Goal: Navigation & Orientation: Understand site structure

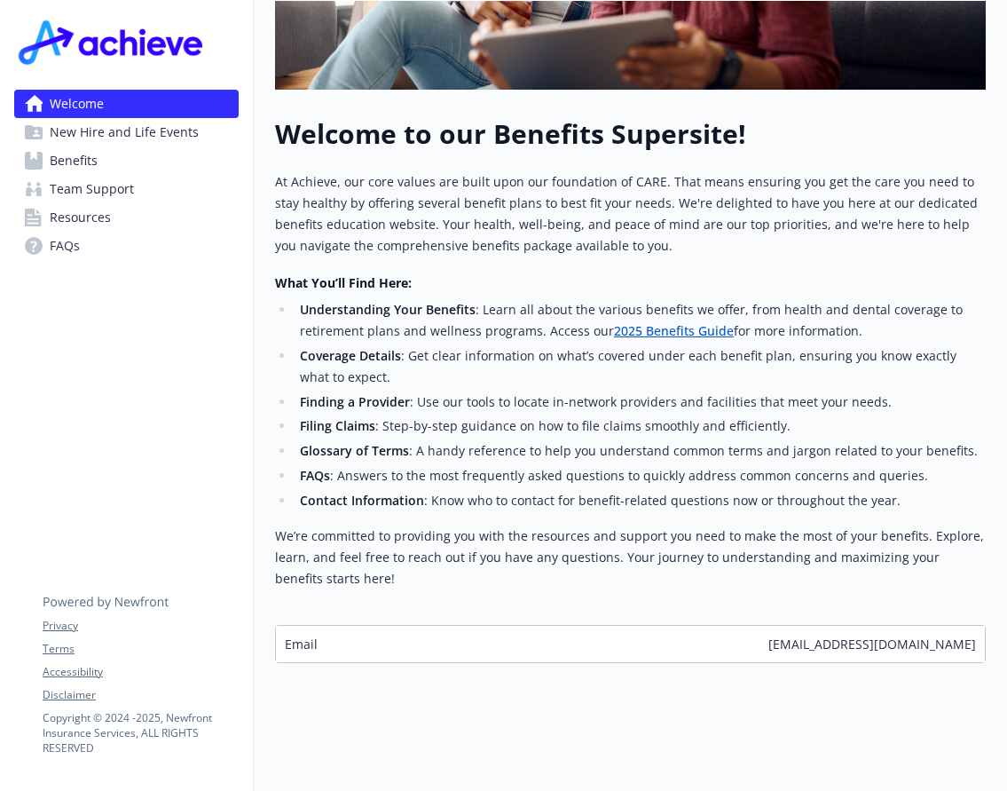
scroll to position [317, 0]
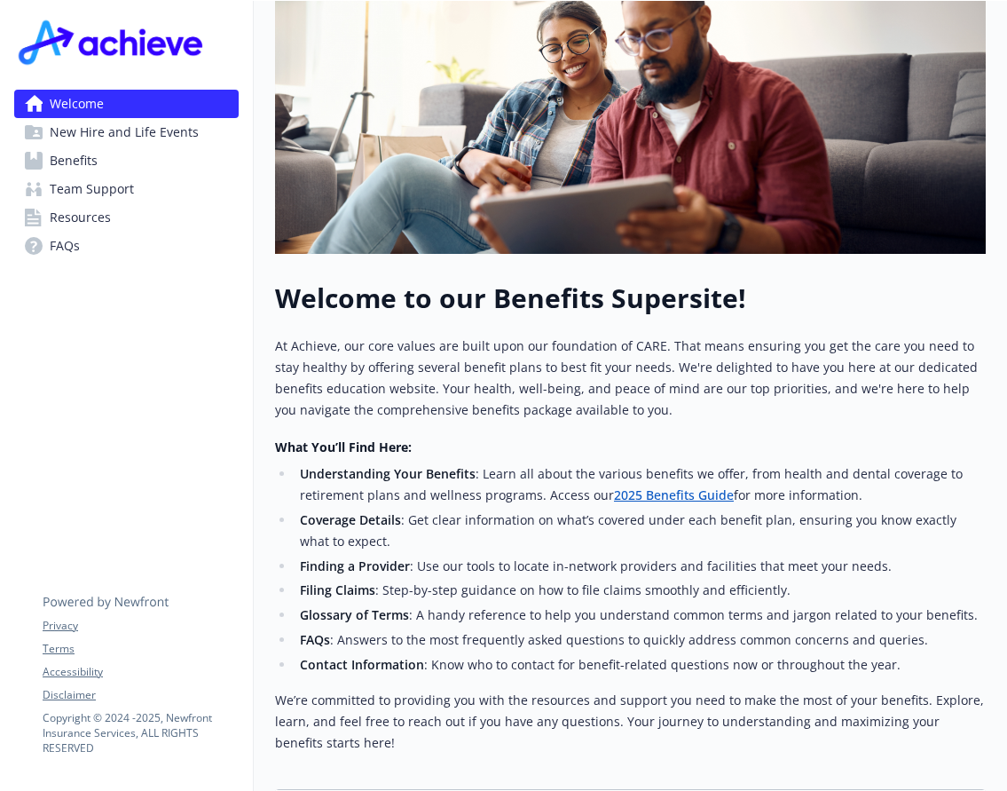
click at [146, 128] on span "New Hire and Life Events" at bounding box center [124, 132] width 149 height 28
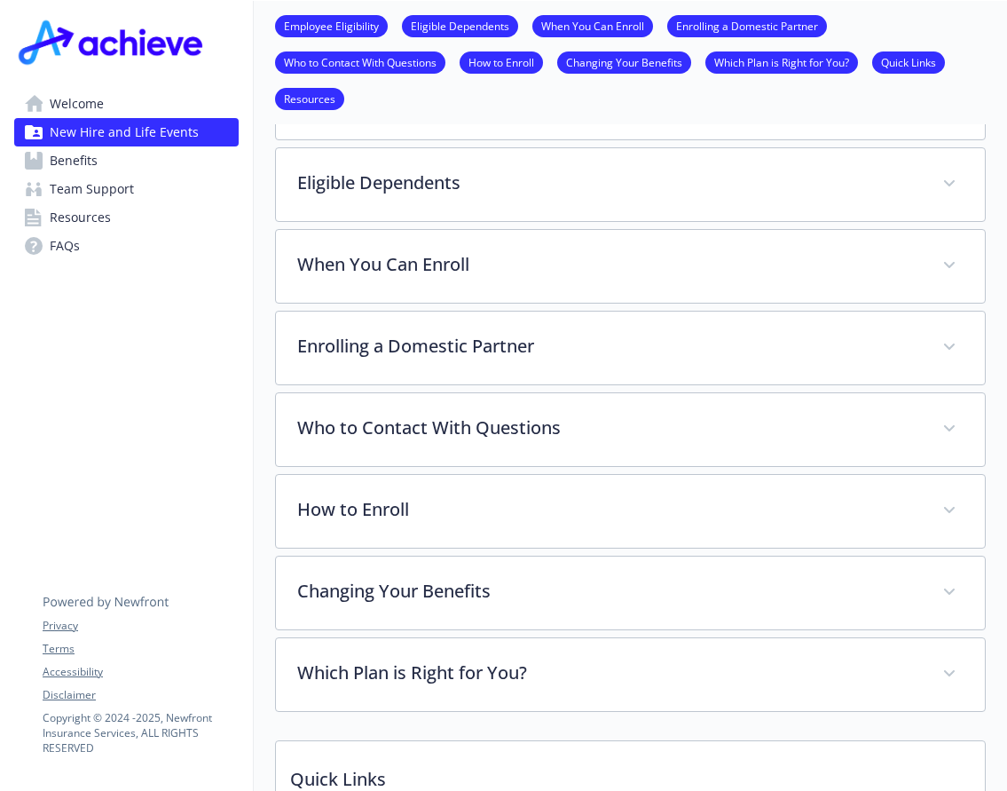
scroll to position [494, 0]
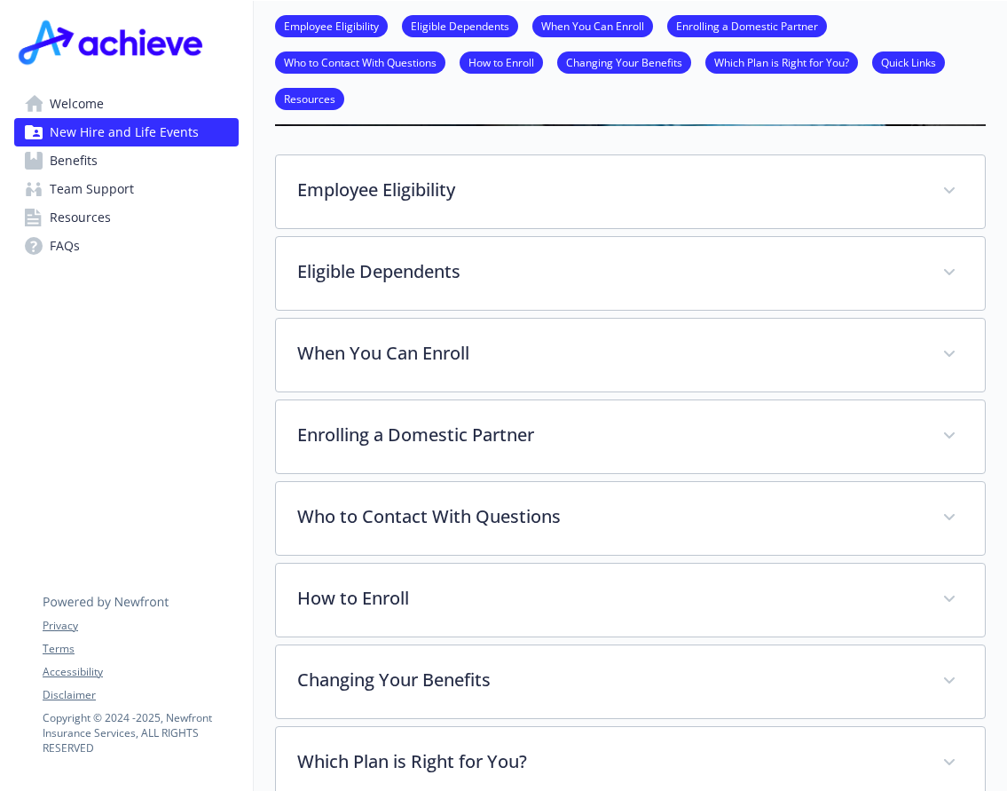
click at [92, 159] on span "Benefits" at bounding box center [74, 160] width 48 height 28
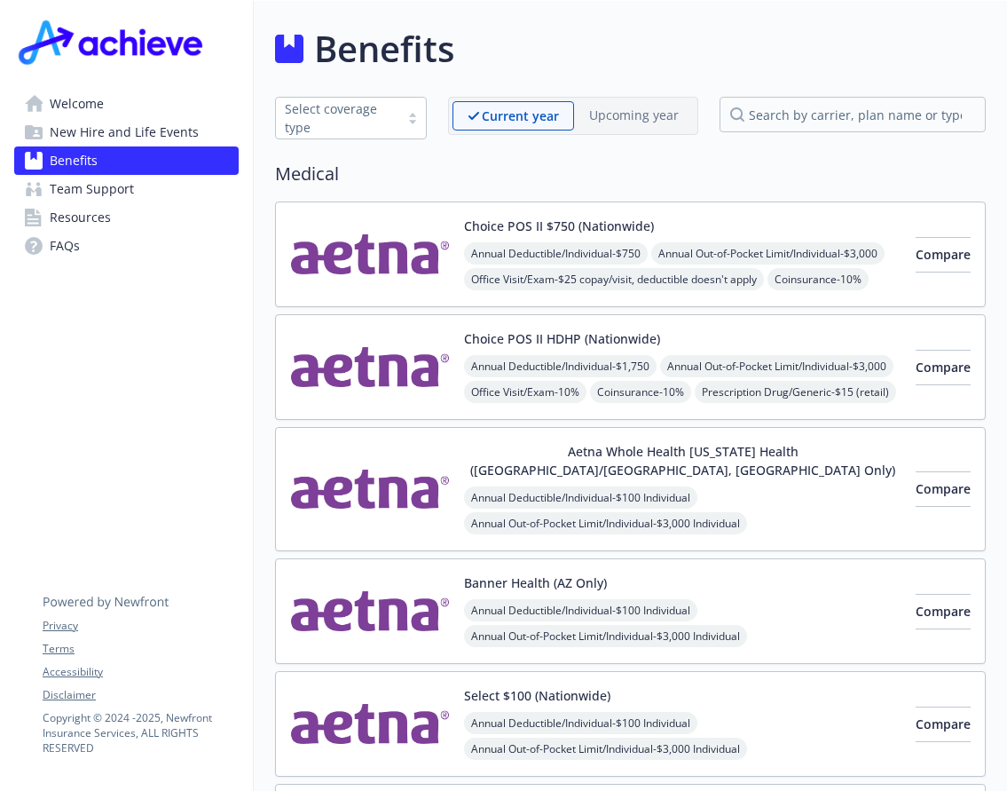
click at [111, 186] on span "Team Support" at bounding box center [92, 189] width 84 height 28
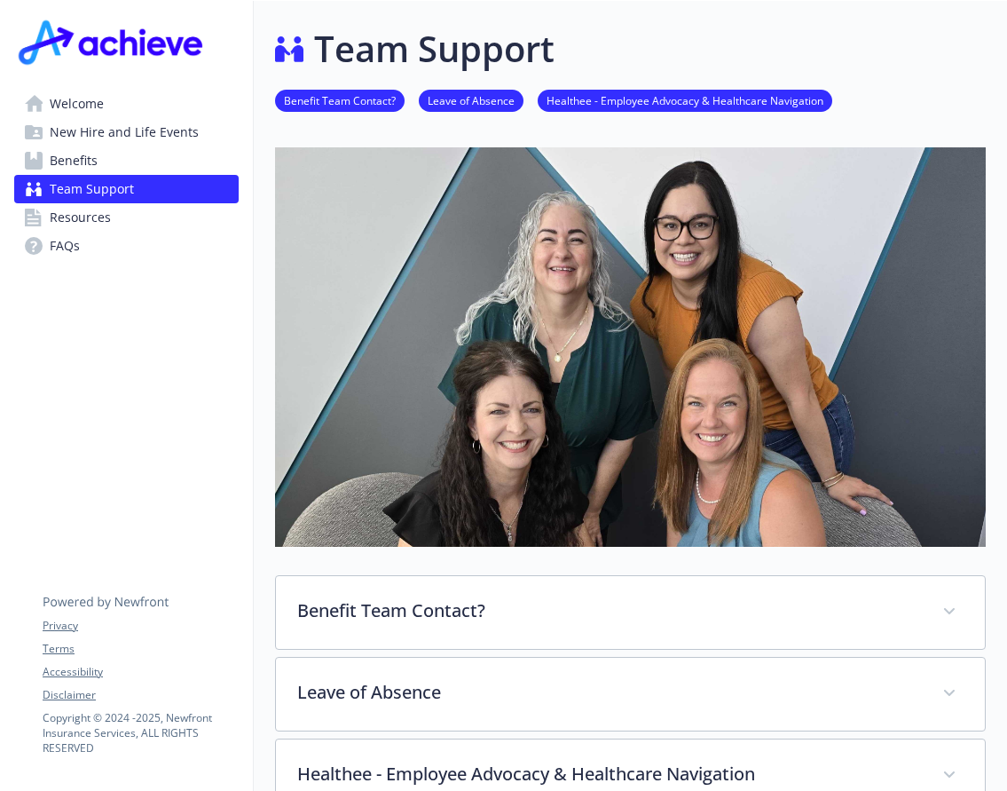
click at [69, 220] on span "Resources" at bounding box center [80, 217] width 61 height 28
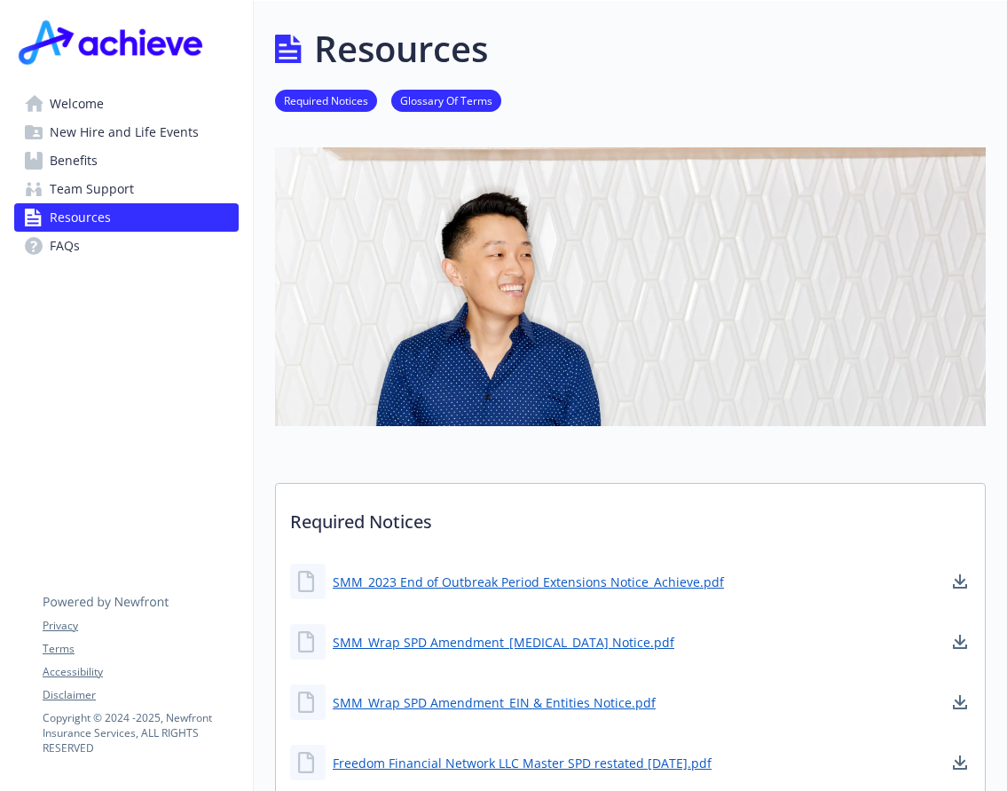
click at [67, 101] on span "Welcome" at bounding box center [77, 104] width 54 height 28
